Goal: Task Accomplishment & Management: Use online tool/utility

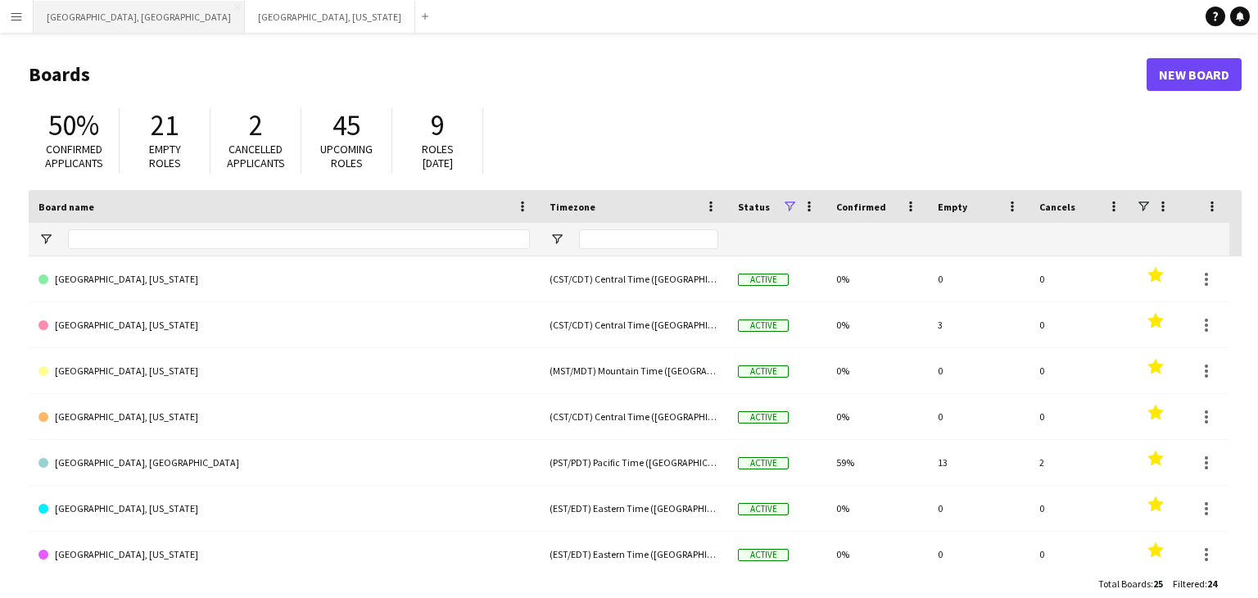
click at [76, 11] on button "[GEOGRAPHIC_DATA], [GEOGRAPHIC_DATA] Close" at bounding box center [139, 17] width 211 height 32
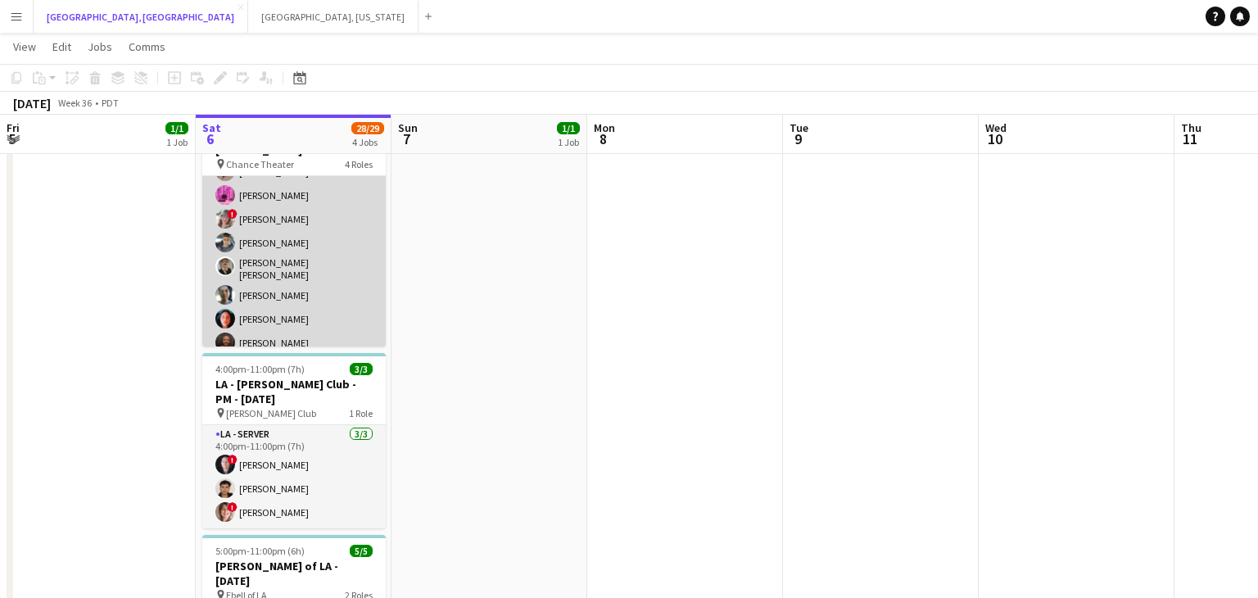
scroll to position [370, 0]
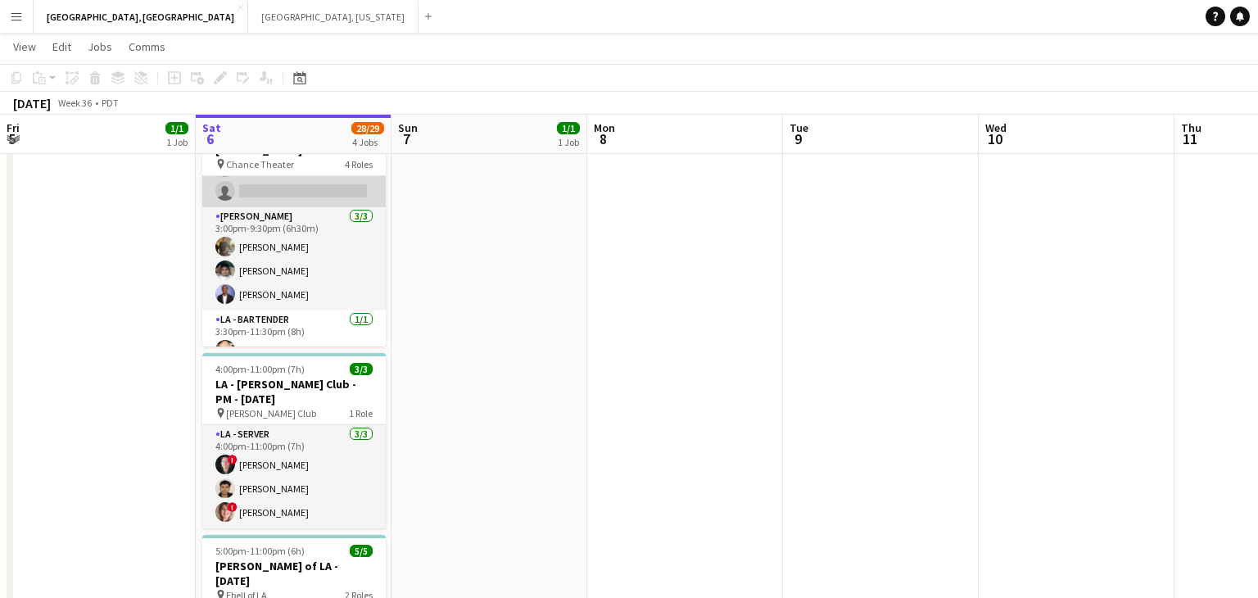
click at [309, 207] on app-card-role "LA - Server 3I 1A [DATE] 1:45pm-11:30pm (9h45m) [PERSON_NAME] [PERSON_NAME] [PE…" at bounding box center [293, 46] width 183 height 322
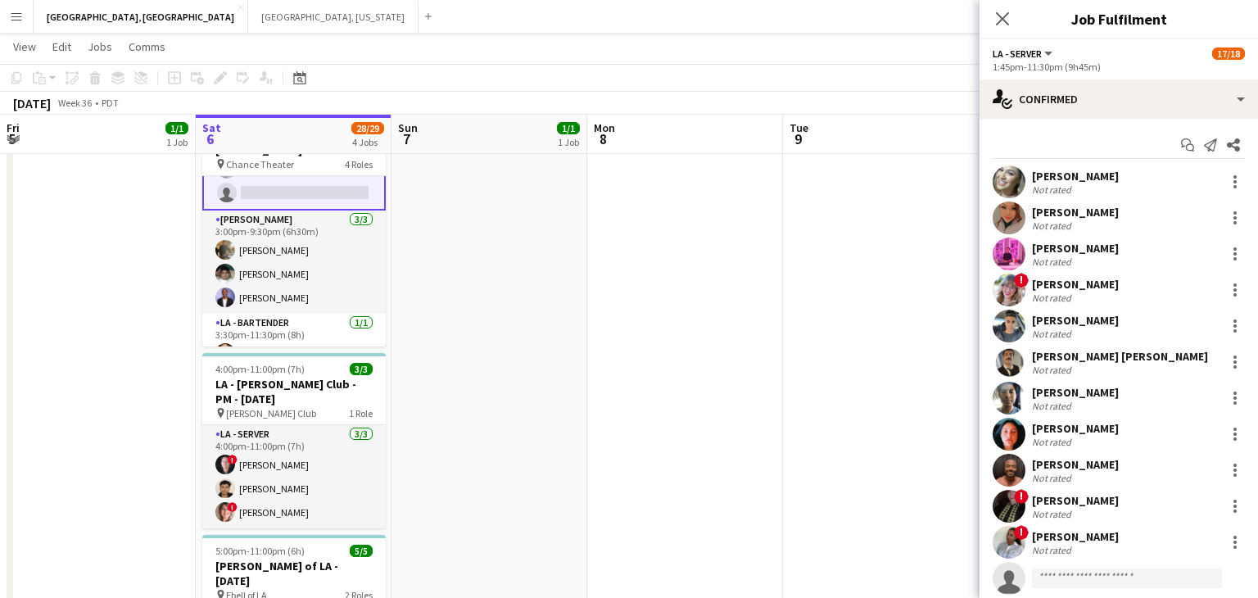
scroll to position [183, 0]
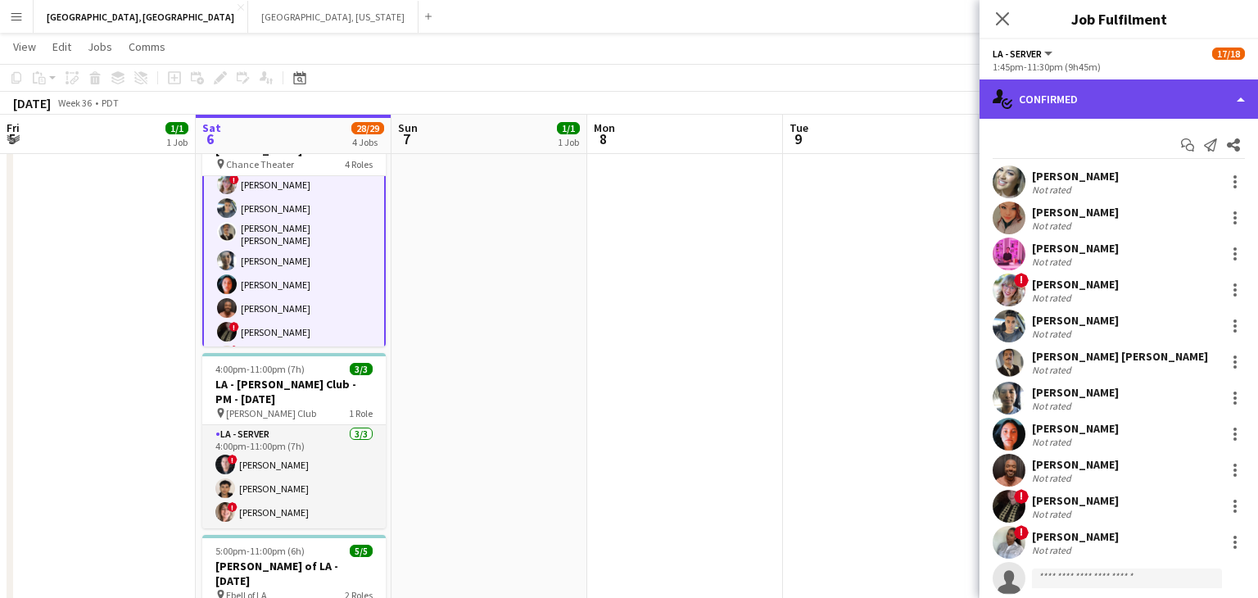
click at [1250, 105] on div "single-neutral-actions-check-2 Confirmed" at bounding box center [1118, 98] width 278 height 39
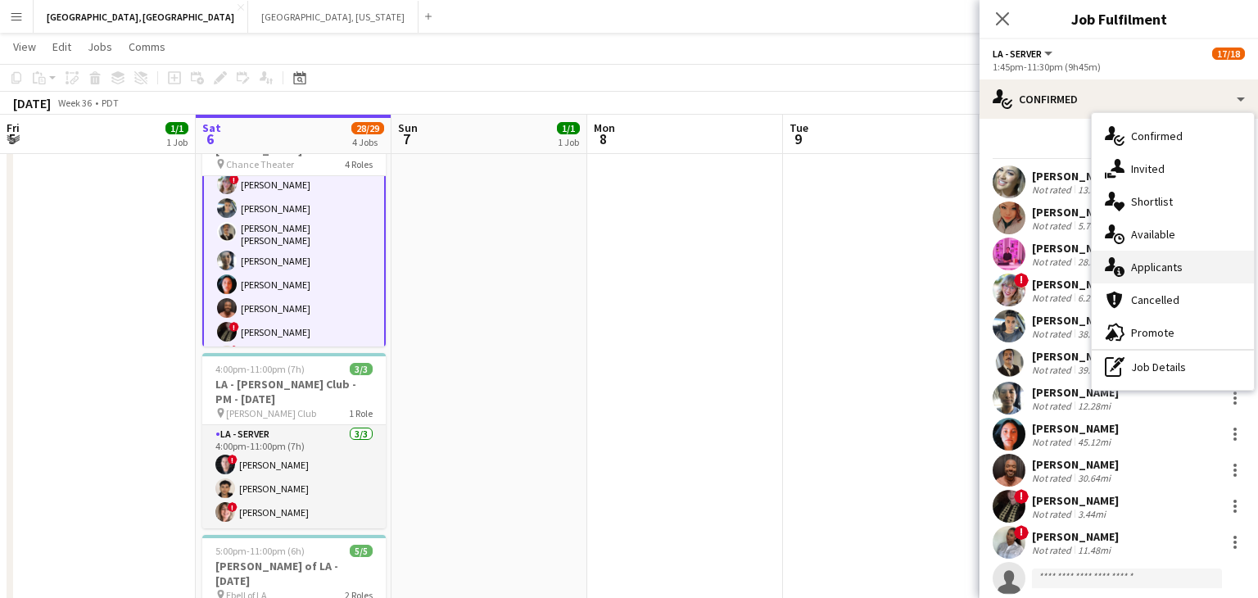
click at [1161, 269] on span "Applicants" at bounding box center [1157, 267] width 52 height 15
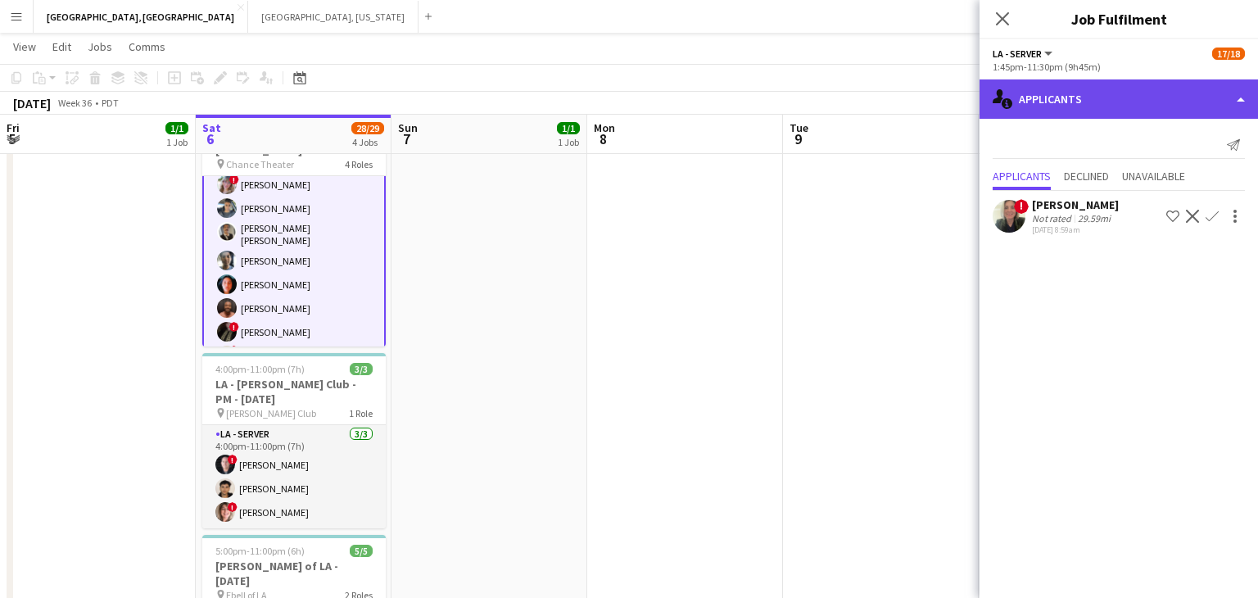
click at [1244, 93] on div "single-neutral-actions-information Applicants" at bounding box center [1118, 98] width 278 height 39
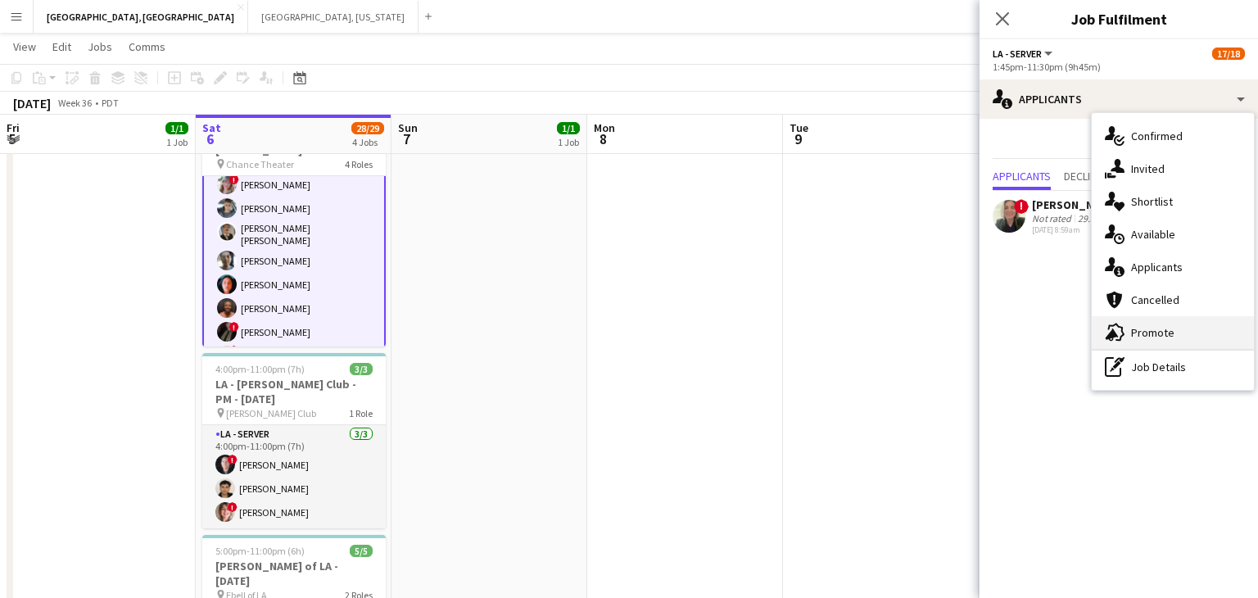
click at [1158, 338] on span "Promote" at bounding box center [1152, 332] width 43 height 15
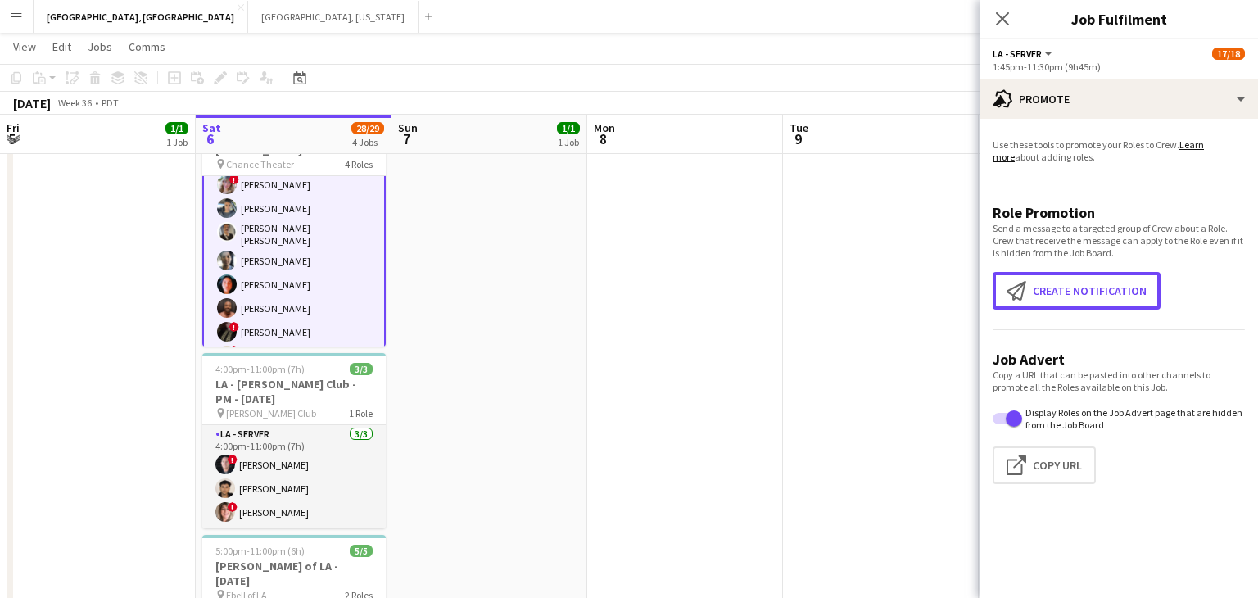
click at [1078, 303] on button "Create notification Create notification" at bounding box center [1076, 291] width 168 height 38
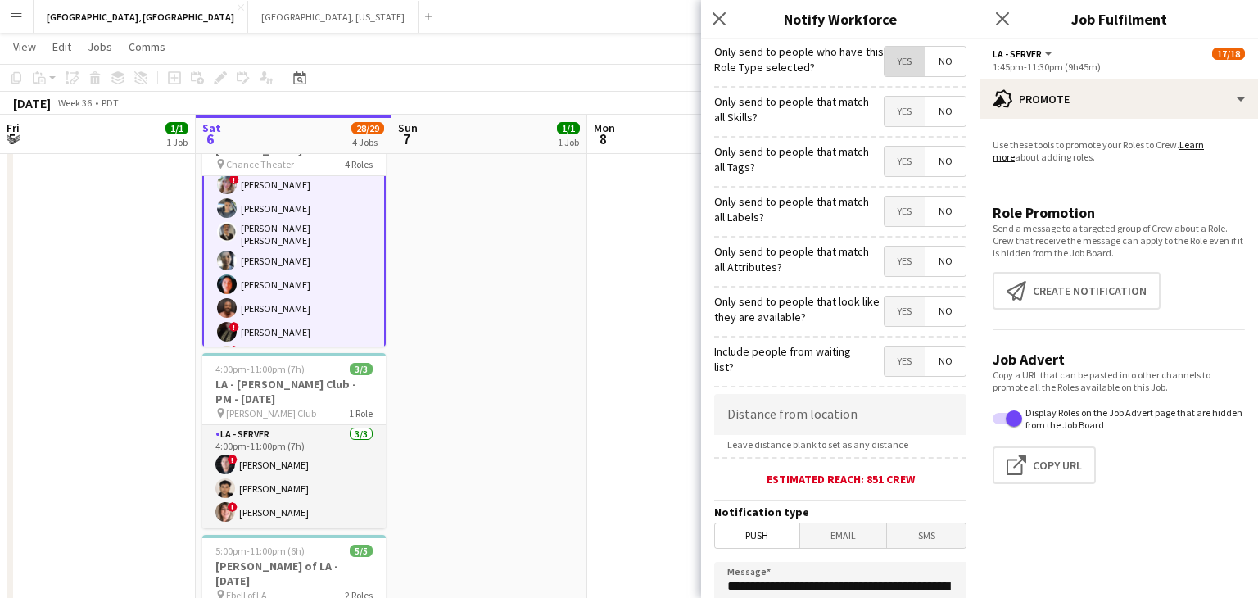
click at [919, 56] on span "Yes" at bounding box center [904, 61] width 40 height 29
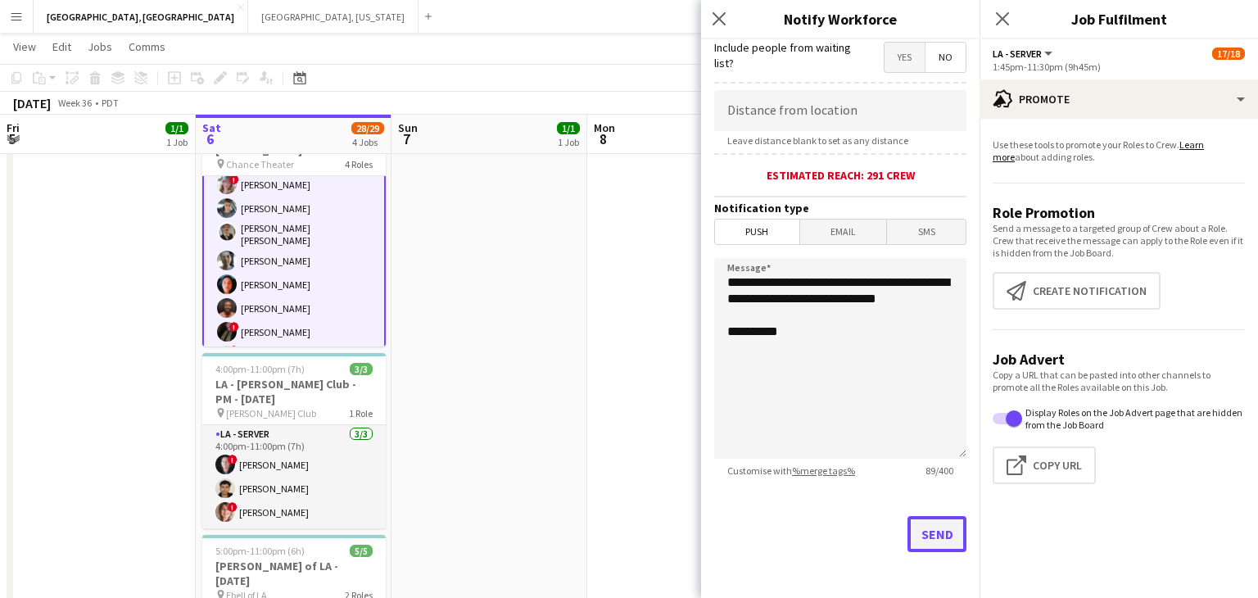
click at [930, 524] on button "Send" at bounding box center [936, 534] width 59 height 36
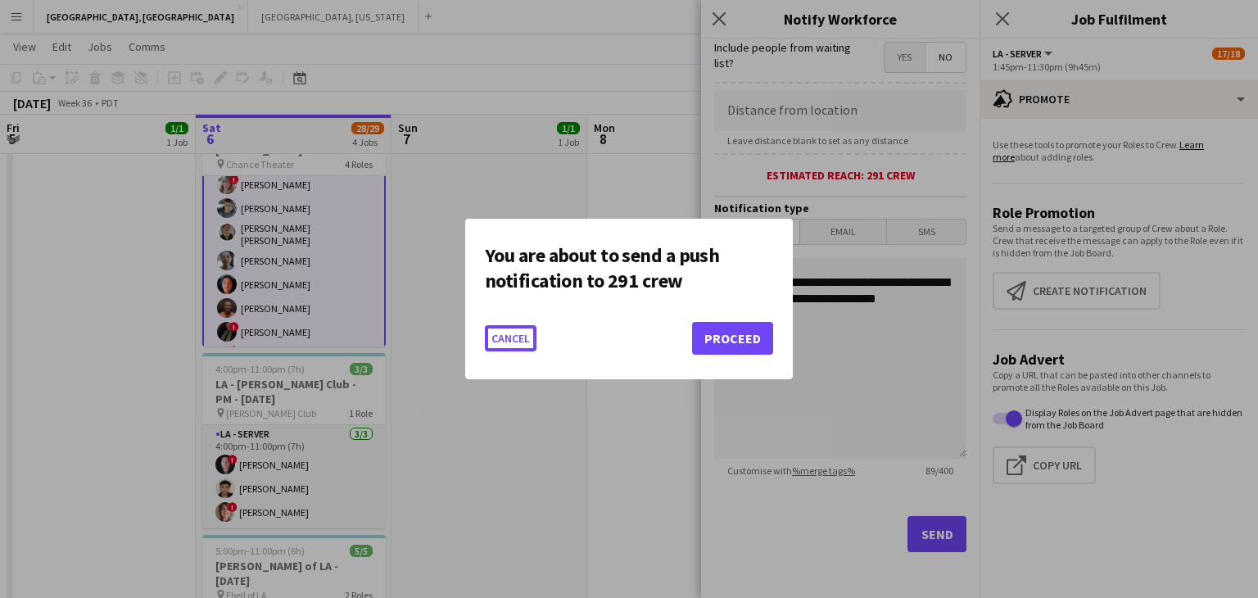
scroll to position [0, 0]
click at [724, 337] on button "Proceed" at bounding box center [732, 338] width 81 height 33
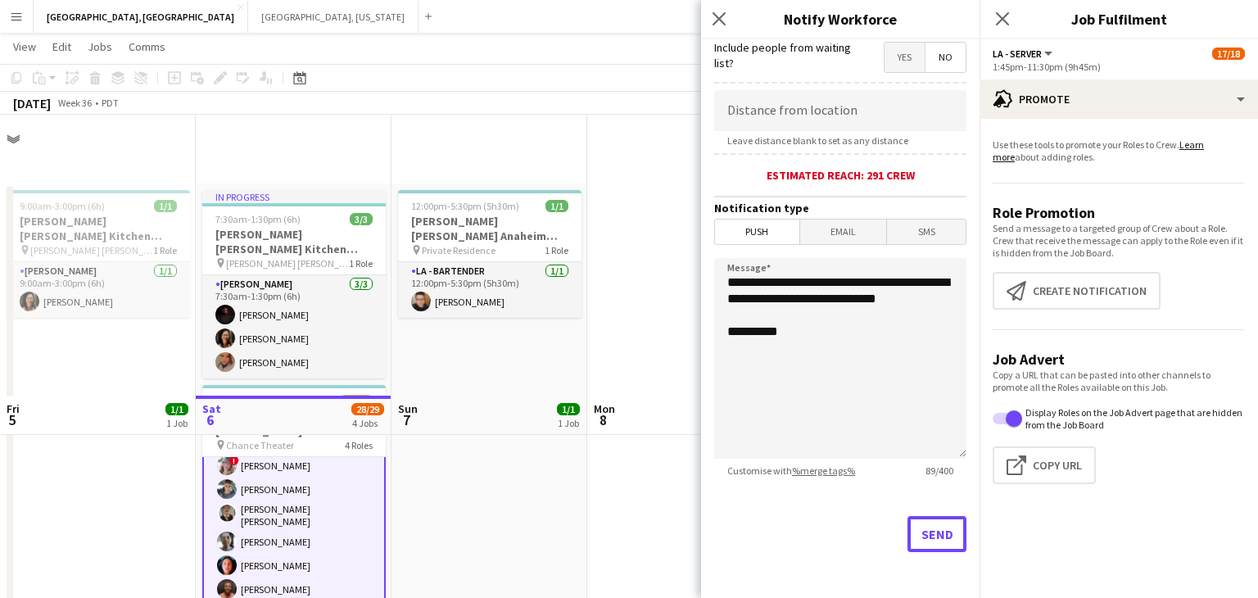
scroll to position [281, 0]
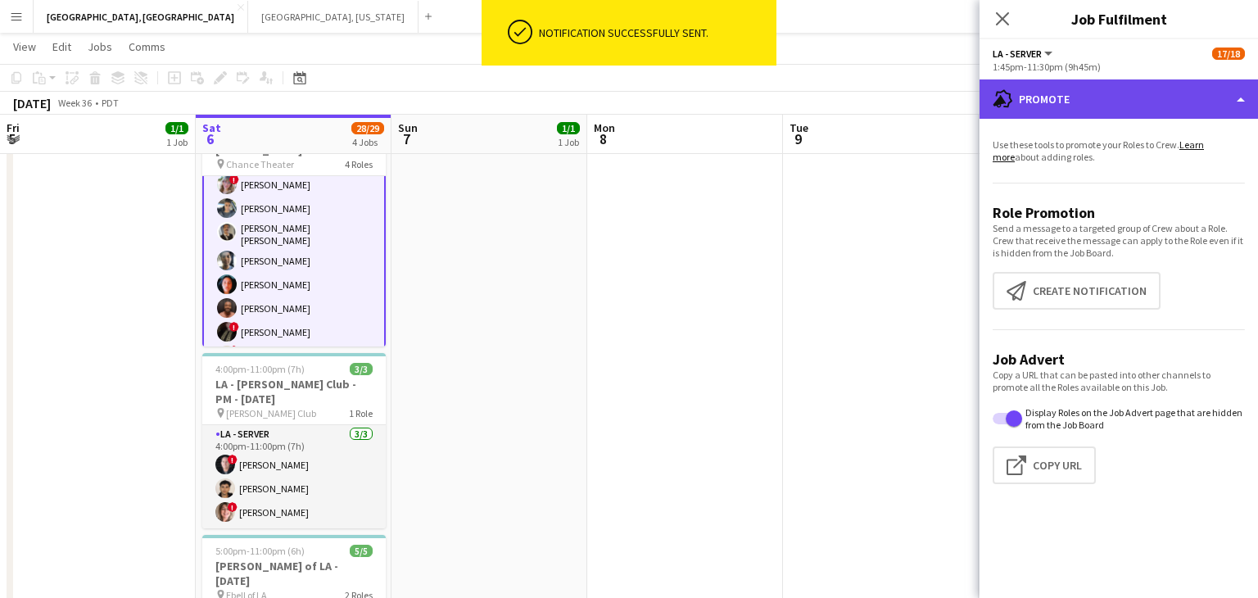
click at [1236, 100] on div "advertising-megaphone Promote" at bounding box center [1118, 98] width 278 height 39
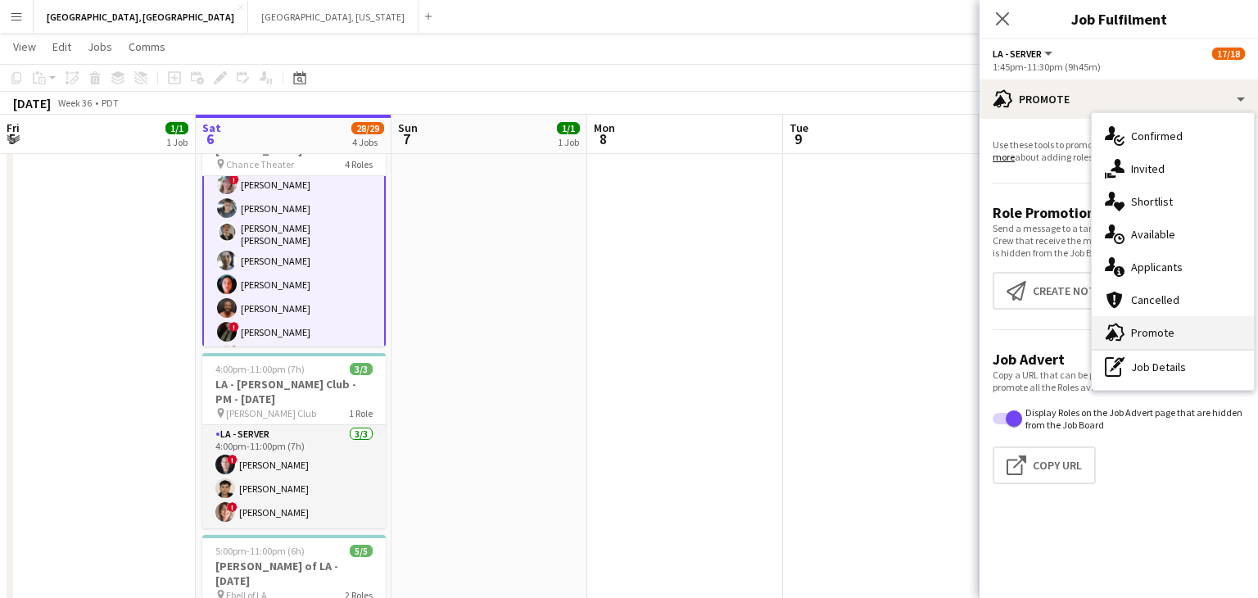
click at [1156, 328] on span "Promote" at bounding box center [1152, 332] width 43 height 15
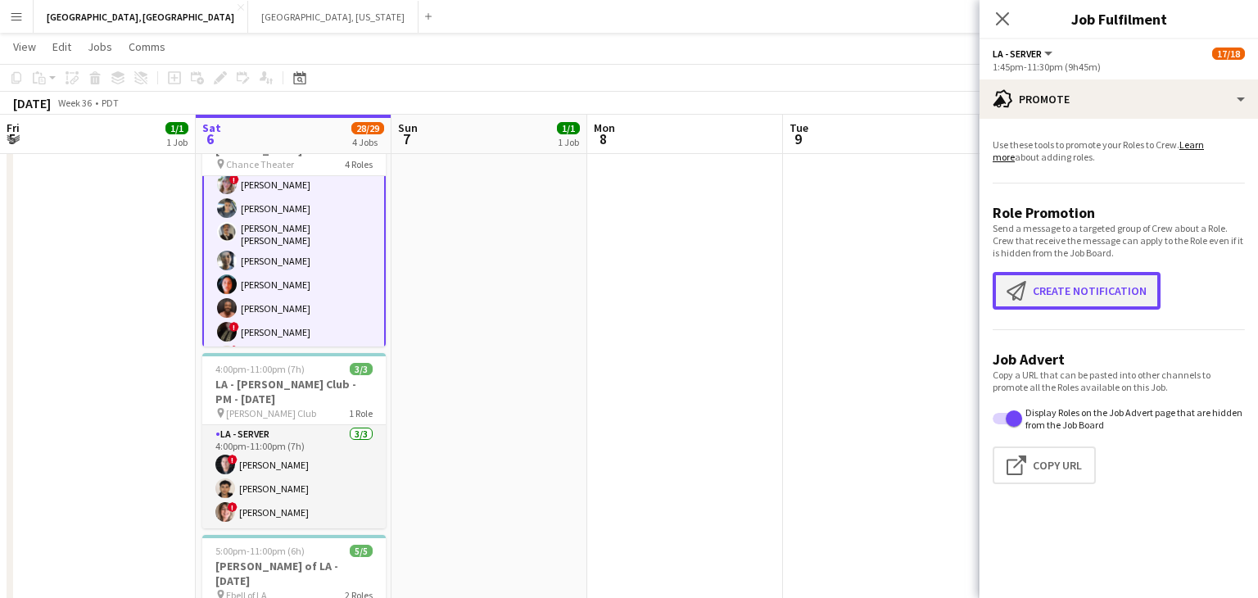
drag, startPoint x: 1063, startPoint y: 300, endPoint x: 1025, endPoint y: 294, distance: 38.1
click at [1063, 299] on button "Create notification Create notification" at bounding box center [1076, 291] width 168 height 38
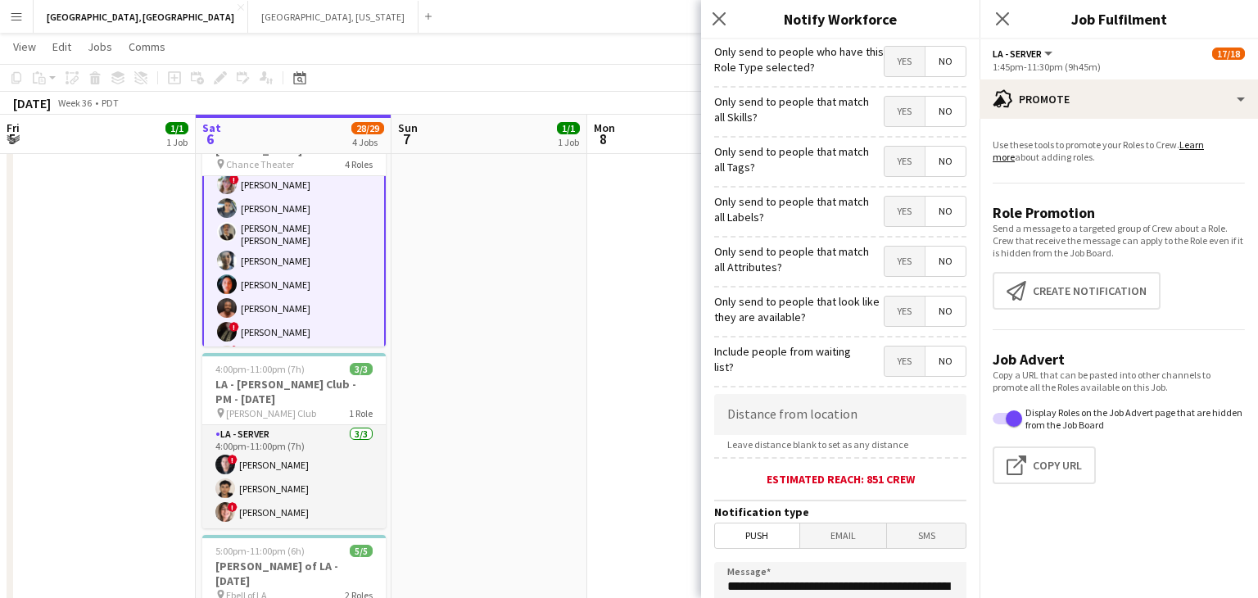
click at [893, 66] on span "Yes" at bounding box center [904, 61] width 40 height 29
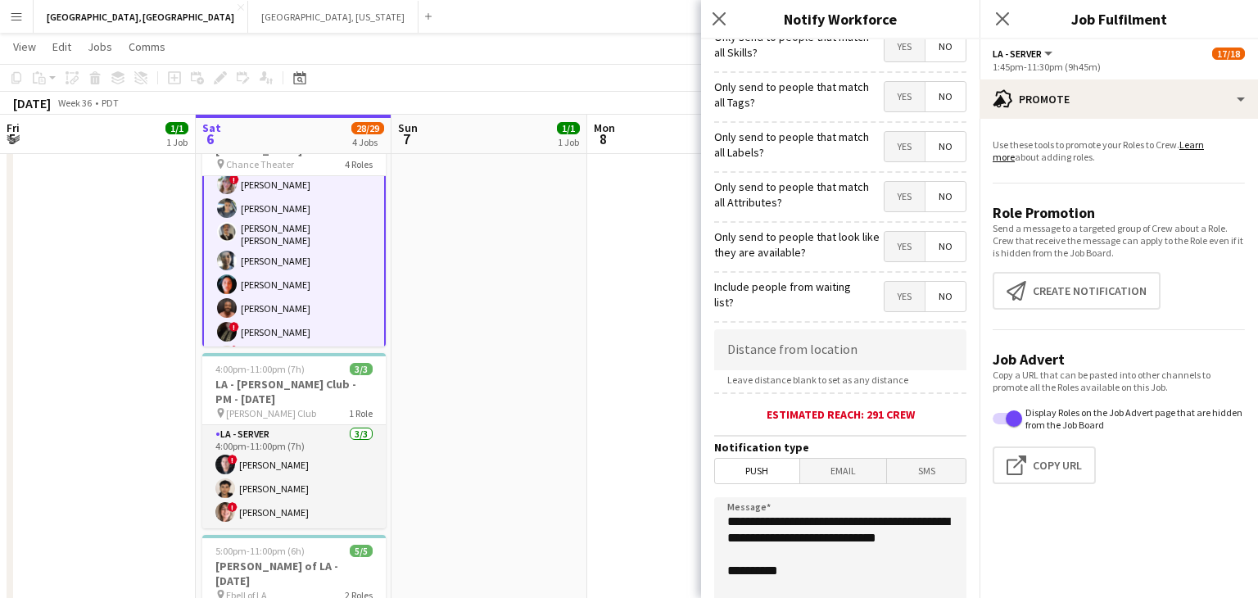
scroll to position [309, 0]
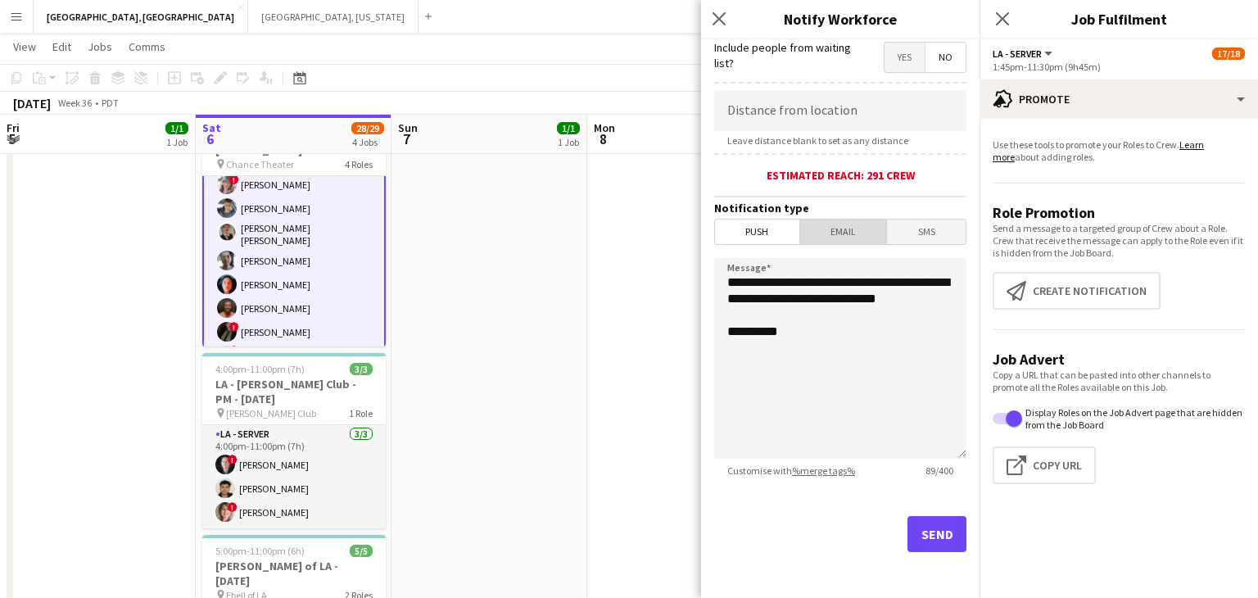
click at [826, 225] on span "Email" at bounding box center [843, 231] width 87 height 25
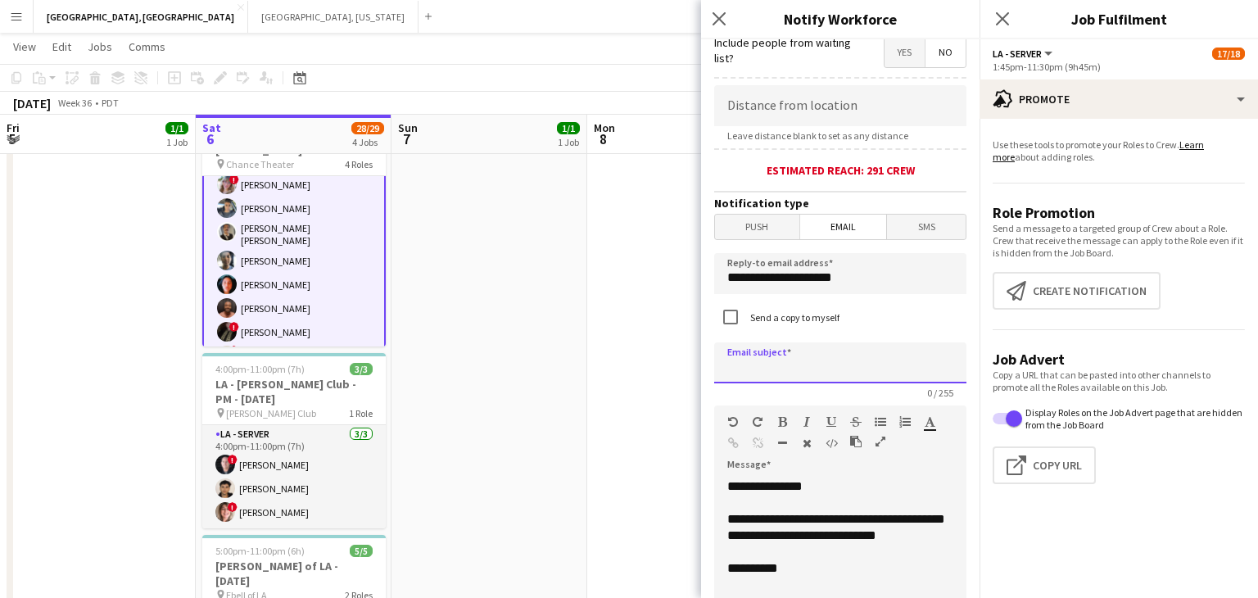
click at [807, 374] on input at bounding box center [840, 362] width 252 height 41
type input "**********"
click at [729, 490] on div "**********" at bounding box center [840, 576] width 252 height 197
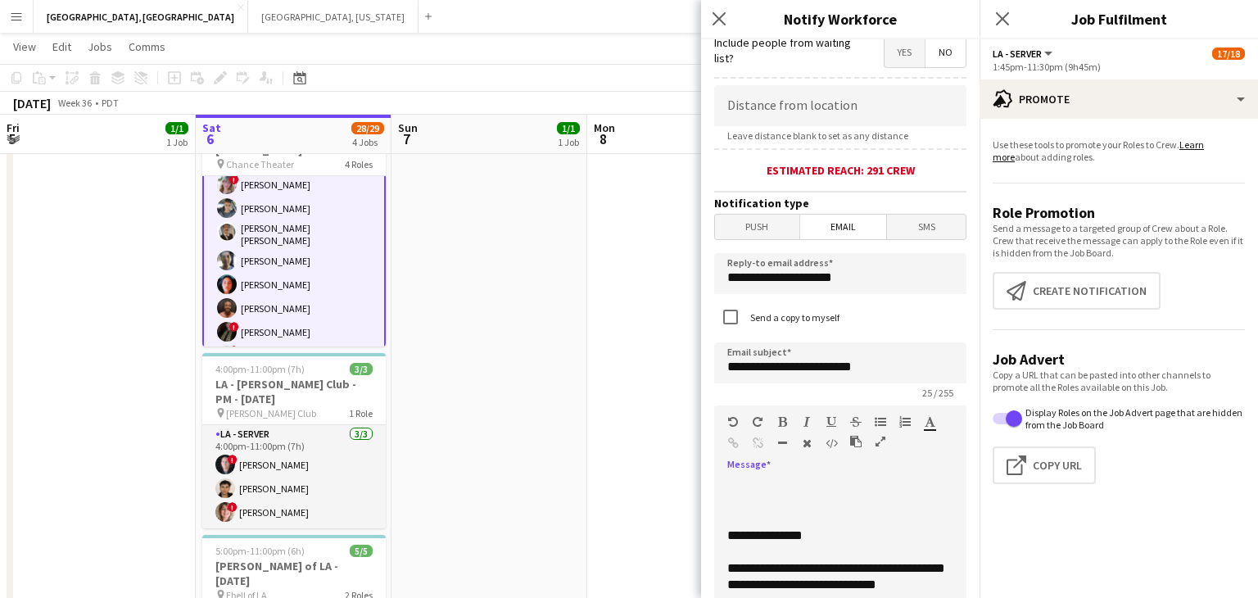
click at [730, 485] on div at bounding box center [840, 486] width 226 height 16
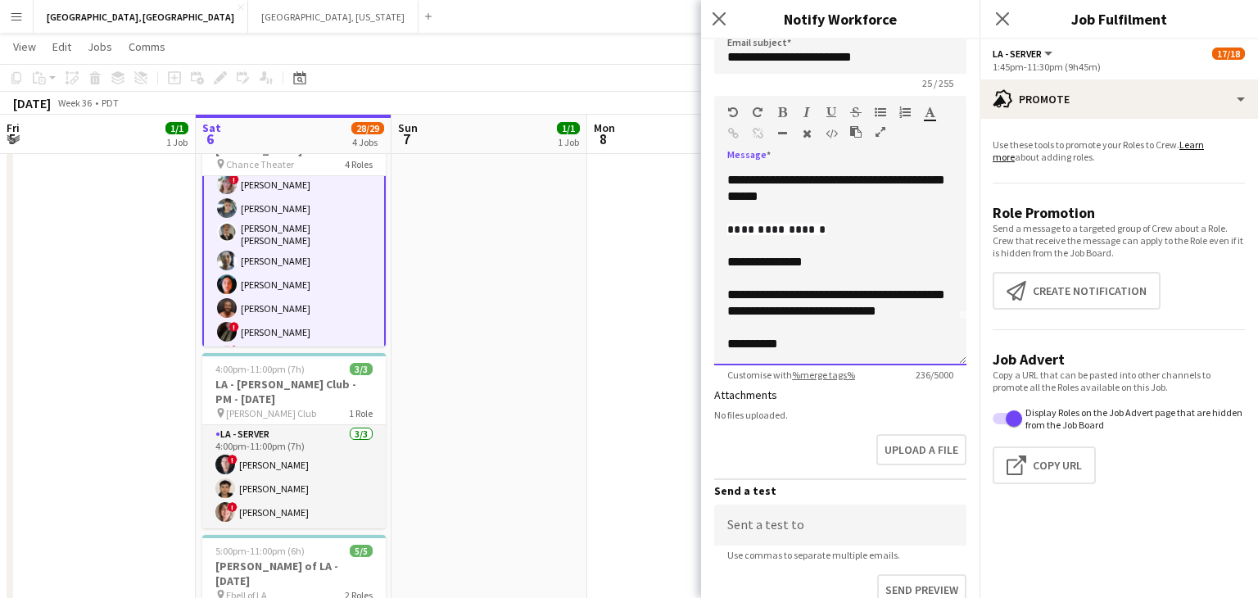
scroll to position [755, 0]
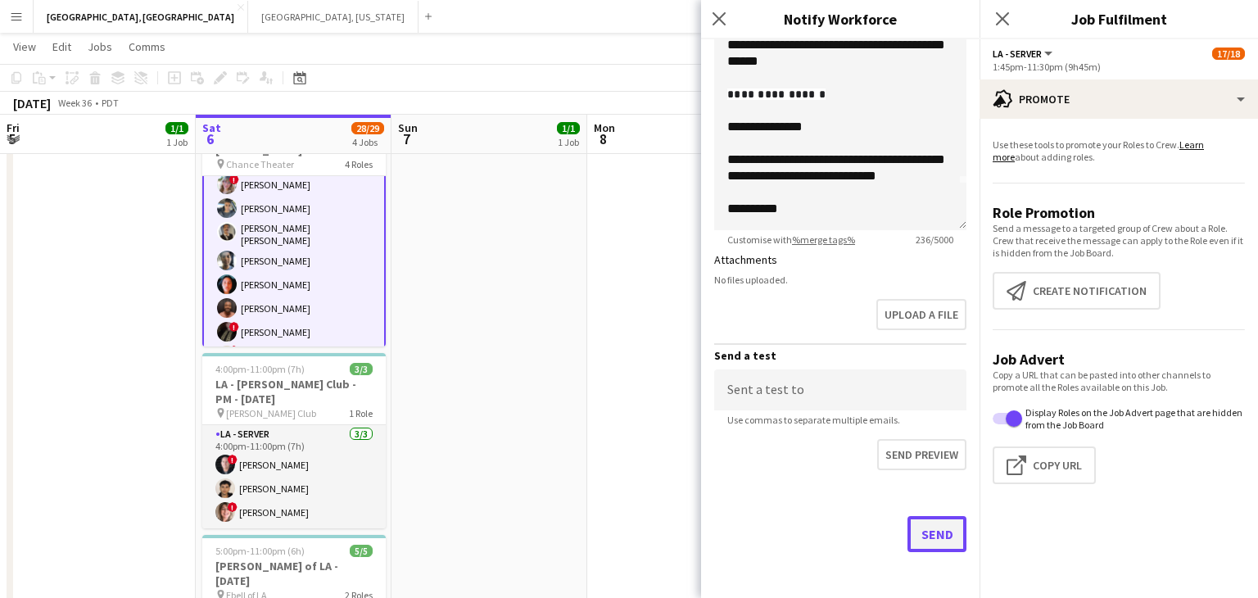
click at [947, 538] on button "Send" at bounding box center [936, 534] width 59 height 36
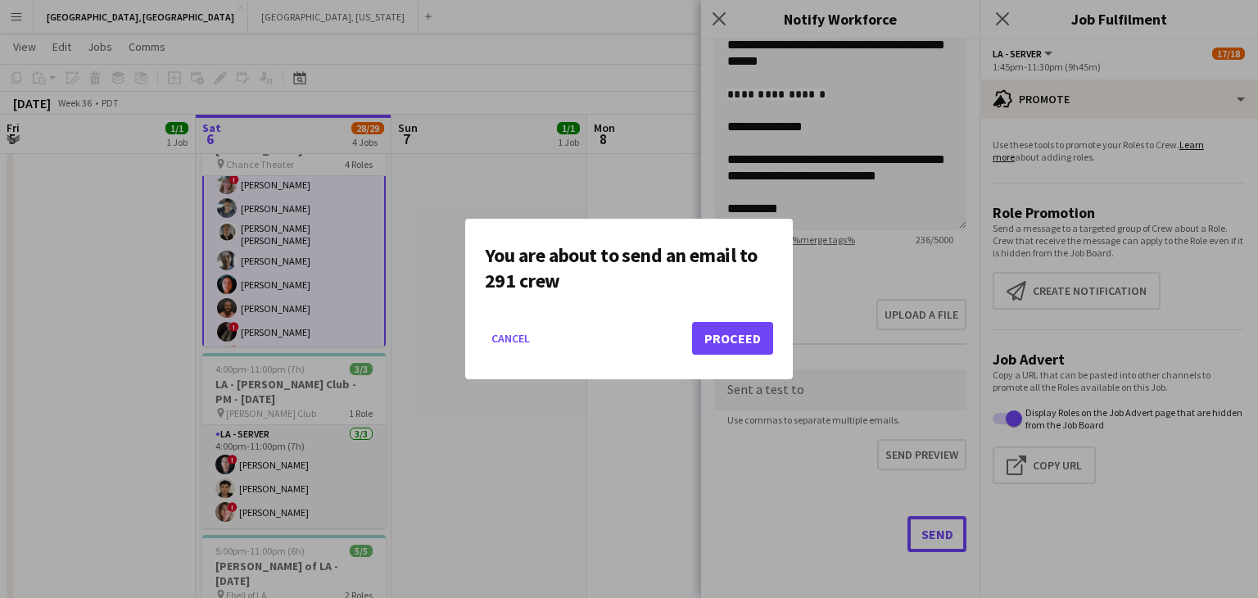
scroll to position [0, 0]
click at [740, 344] on button "Proceed" at bounding box center [732, 338] width 81 height 33
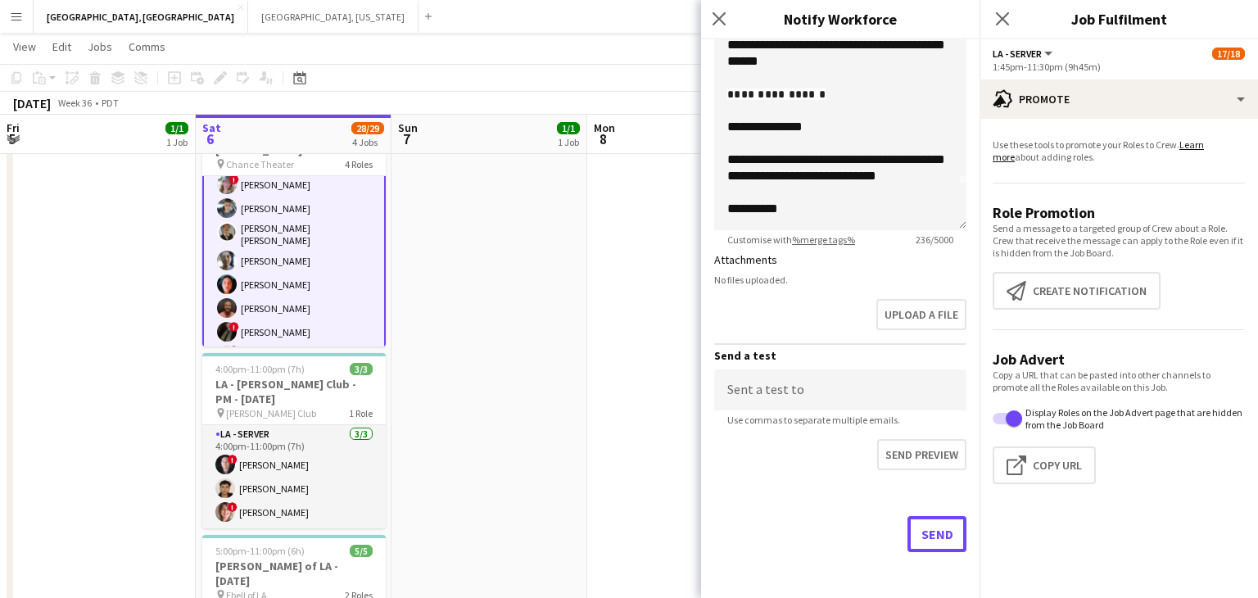
scroll to position [281, 0]
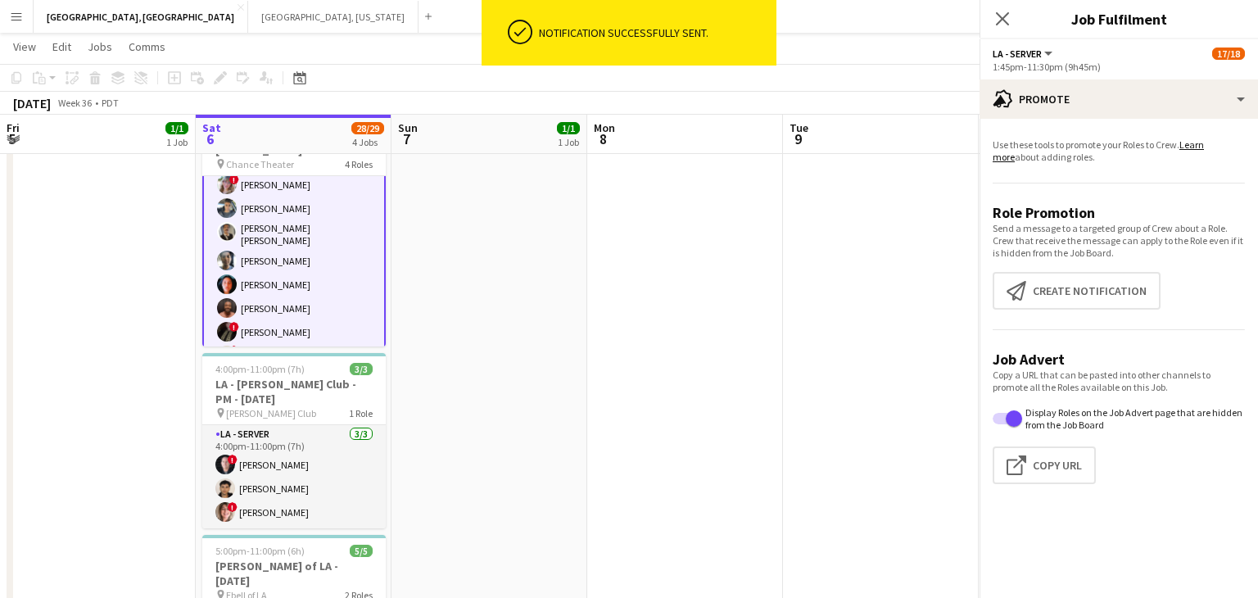
drag, startPoint x: 1002, startPoint y: 16, endPoint x: 993, endPoint y: 17, distance: 9.0
click at [1002, 16] on icon "Close pop-in" at bounding box center [1002, 18] width 13 height 13
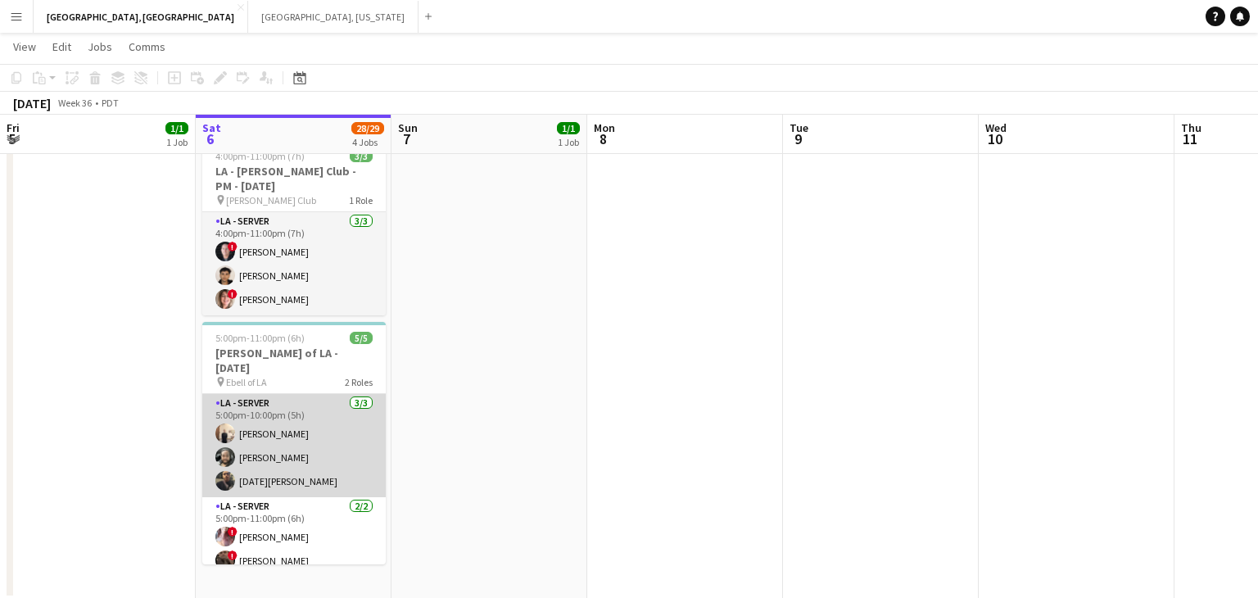
scroll to position [495, 0]
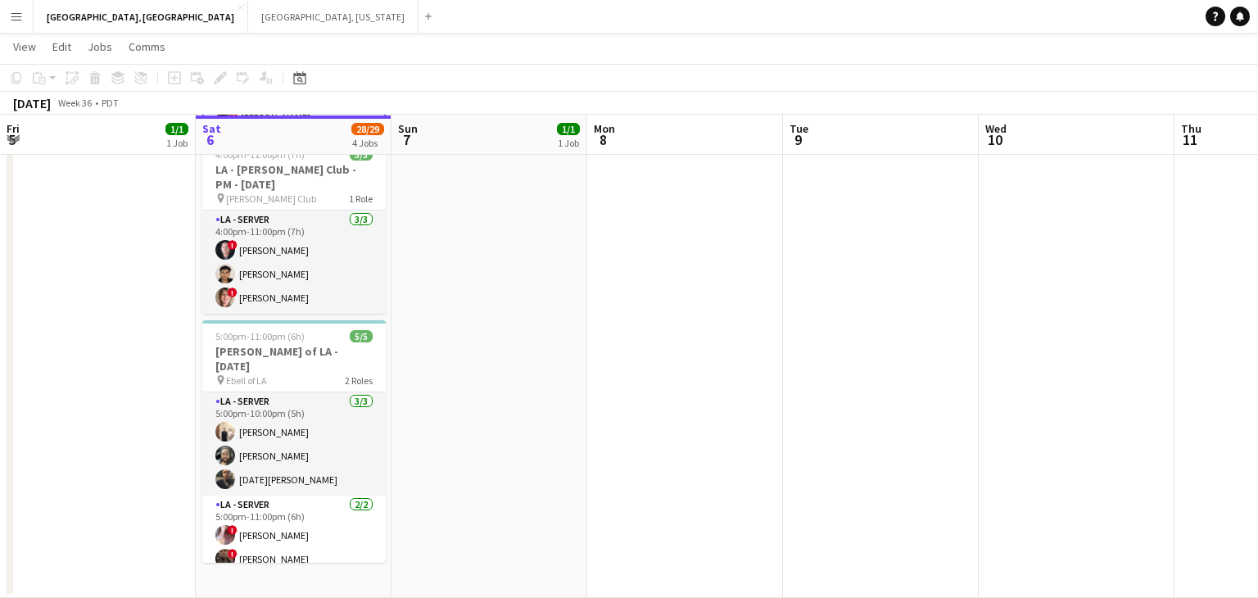
click at [306, 422] on app-card-role "LA - Server [DATE] 5:00pm-10:00pm (5h) [PERSON_NAME] [PERSON_NAME] [DATE][PERSO…" at bounding box center [293, 443] width 183 height 103
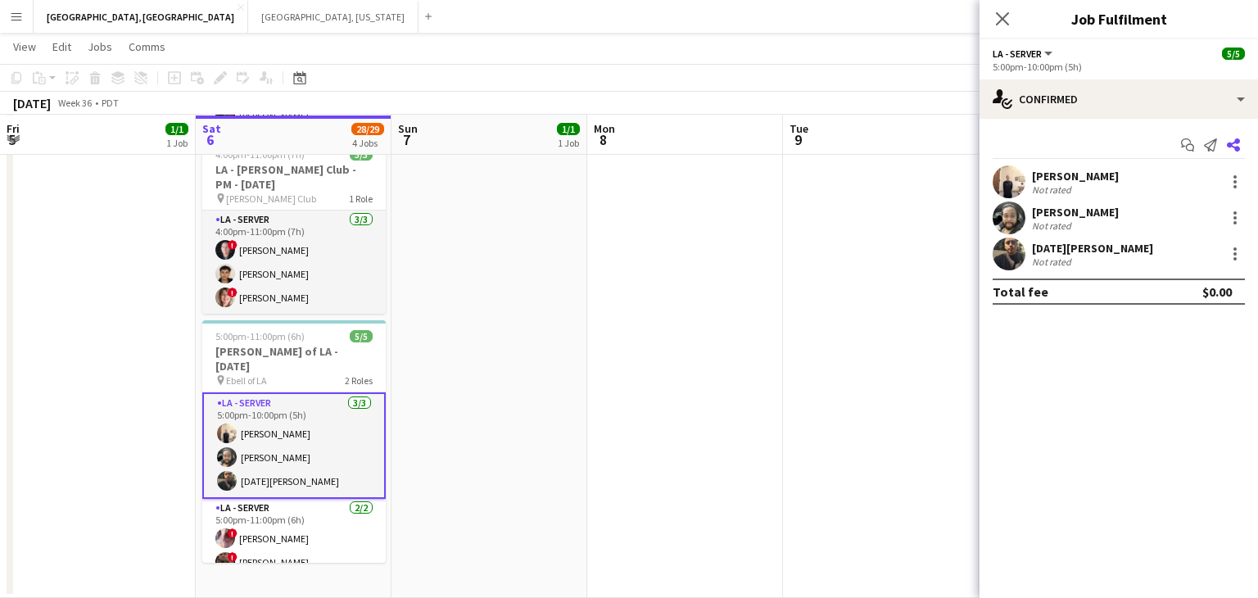
scroll to position [183, 0]
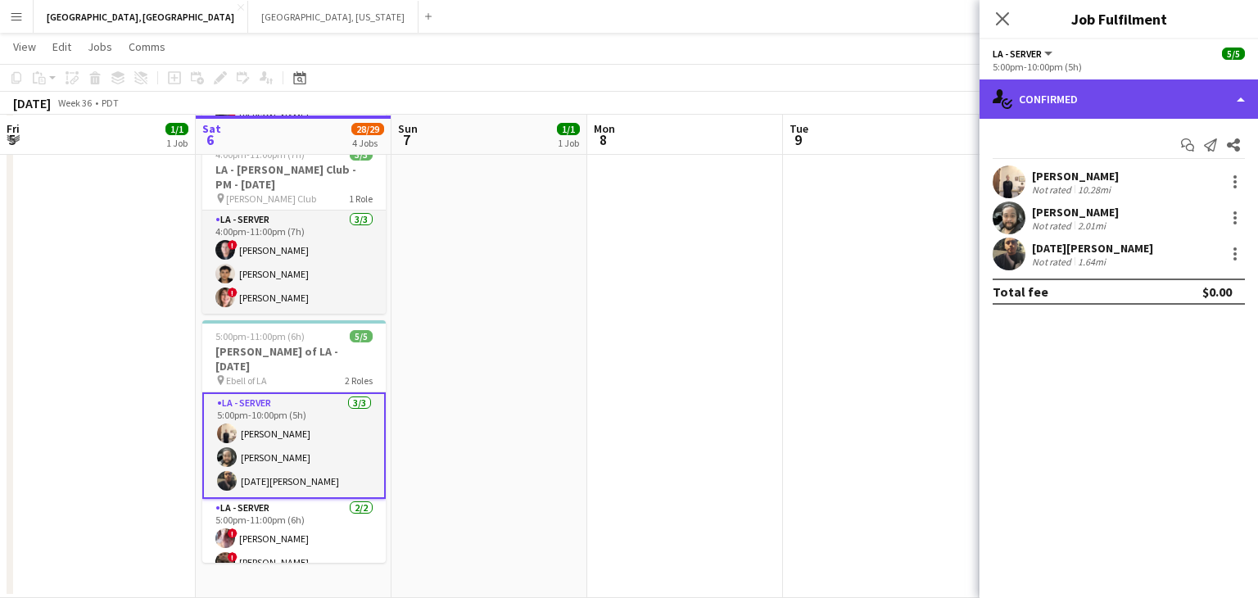
click at [1237, 97] on div "single-neutral-actions-check-2 Confirmed" at bounding box center [1118, 98] width 278 height 39
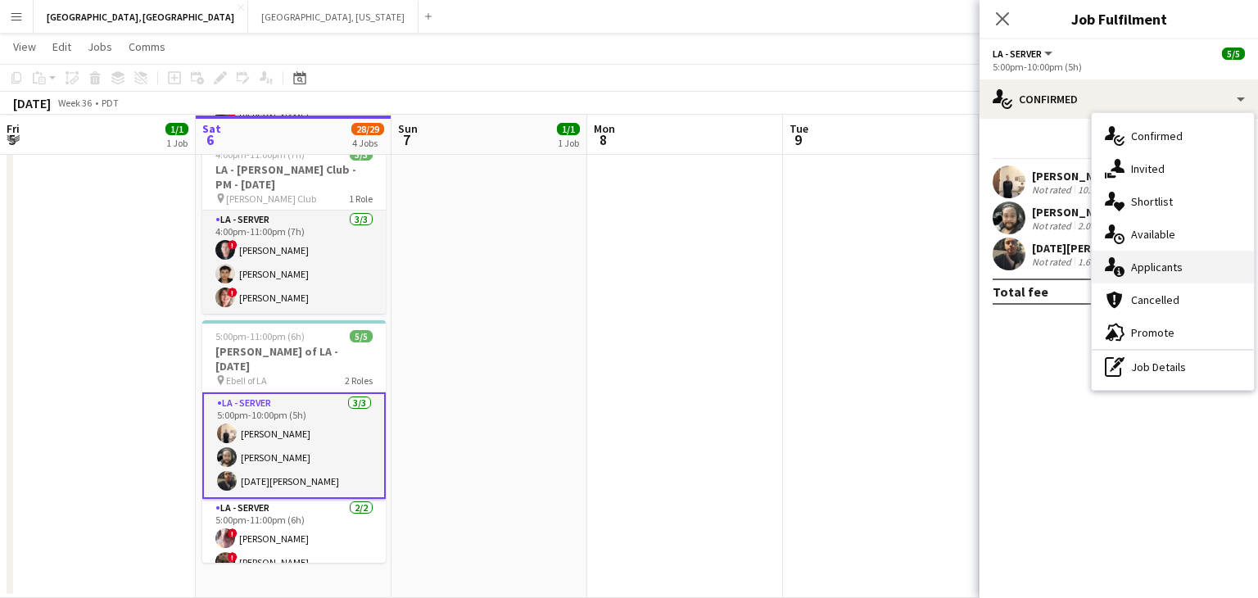
click at [1154, 269] on span "Applicants" at bounding box center [1157, 267] width 52 height 15
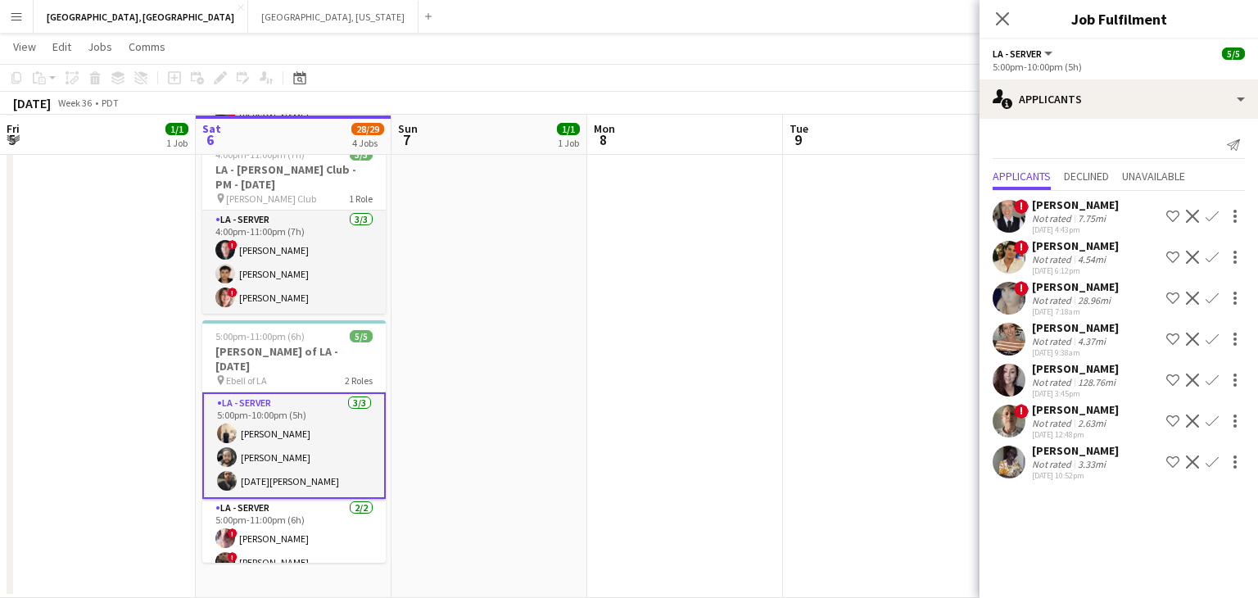
click at [1081, 337] on div "4.37mi" at bounding box center [1091, 341] width 34 height 12
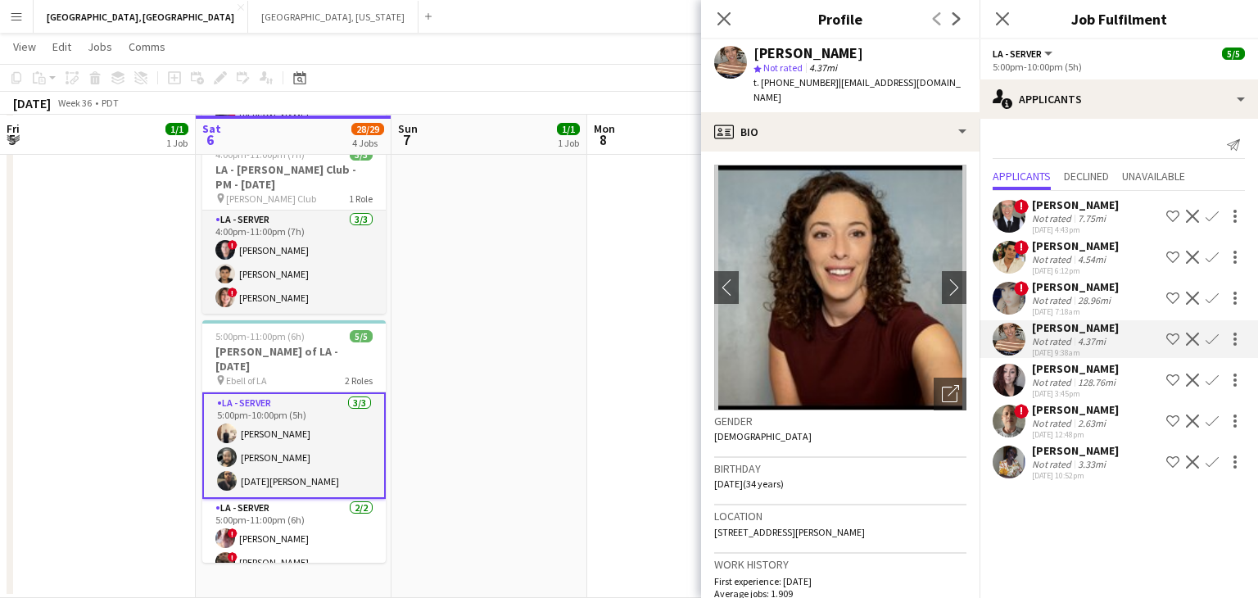
click at [1060, 266] on div "[DATE] 6:12pm" at bounding box center [1075, 270] width 87 height 11
